Goal: Navigation & Orientation: Go to known website

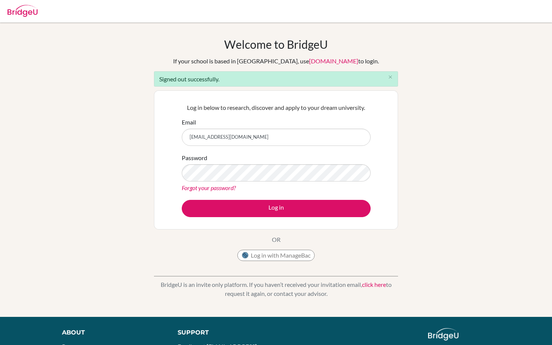
drag, startPoint x: 0, startPoint y: 0, endPoint x: 180, endPoint y: 140, distance: 227.9
click at [180, 140] on div "Log in below to research, discover and apply to your dream university. Email [E…" at bounding box center [276, 159] width 198 height 123
click at [227, 134] on input "[EMAIL_ADDRESS][DOMAIN_NAME]" at bounding box center [276, 137] width 189 height 17
click at [215, 137] on input "[EMAIL_ADDRESS][DOMAIN_NAME]" at bounding box center [276, 137] width 189 height 17
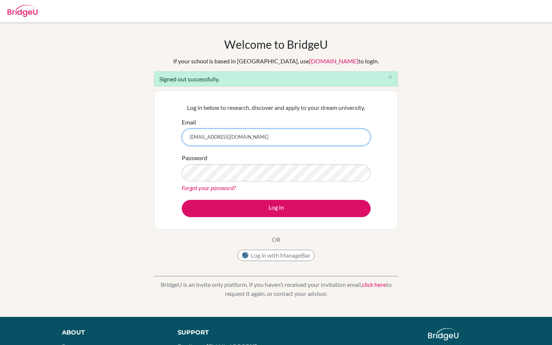
click at [215, 137] on input "[EMAIL_ADDRESS][DOMAIN_NAME]" at bounding box center [276, 137] width 189 height 17
click at [233, 137] on input "[EMAIL_ADDRESS][DOMAIN_NAME]" at bounding box center [276, 137] width 189 height 17
type input "[EMAIL_ADDRESS][DOMAIN_NAME]"
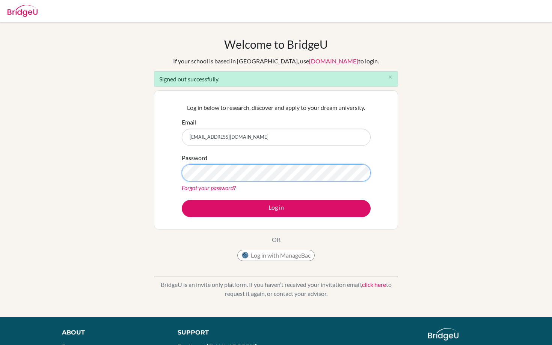
click at [182, 200] on button "Log in" at bounding box center [276, 208] width 189 height 17
